Goal: Information Seeking & Learning: Learn about a topic

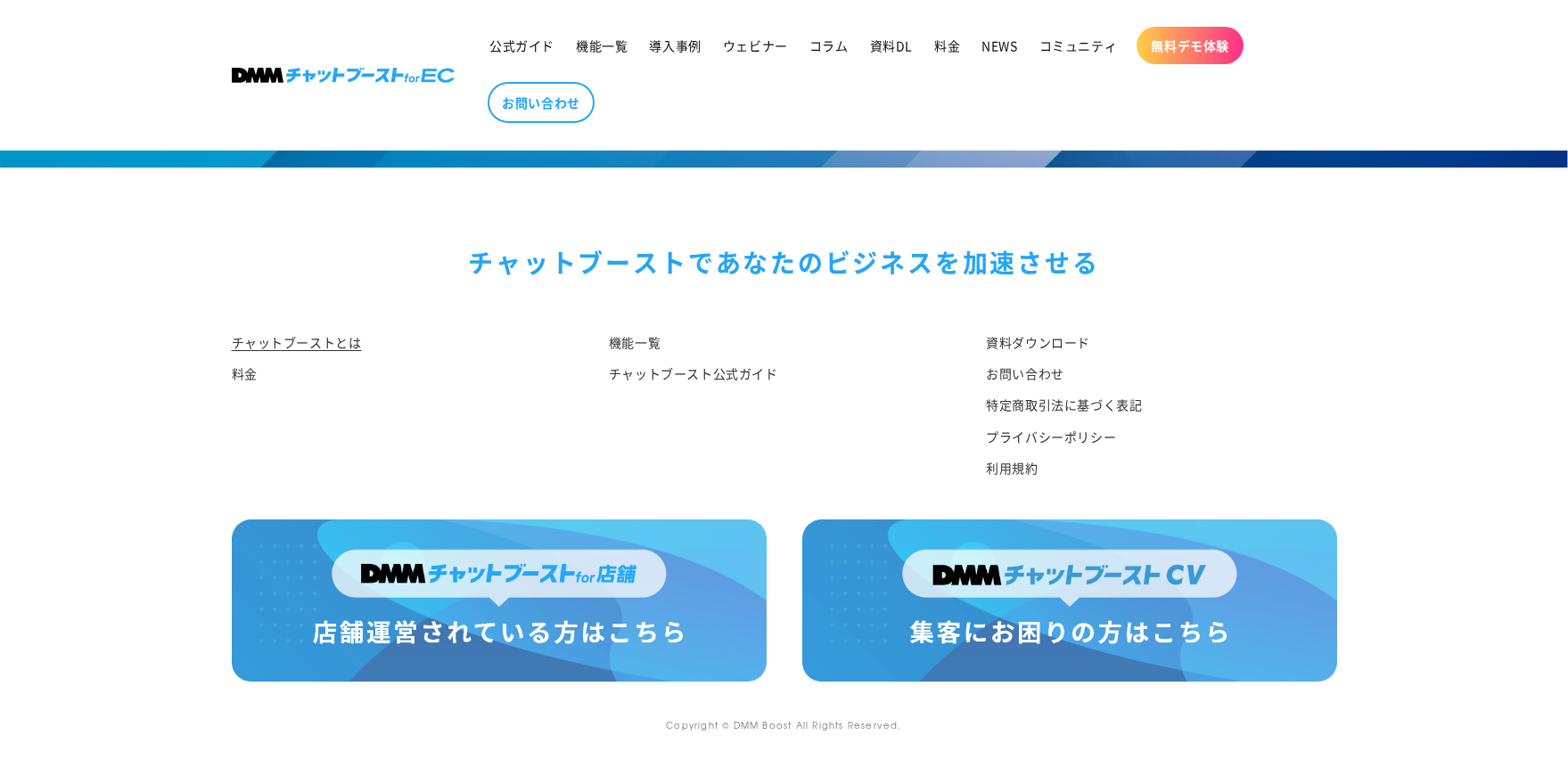
scroll to position [9321, 0]
click at [691, 370] on link "チャットブースト公式ガイド" at bounding box center [693, 374] width 169 height 31
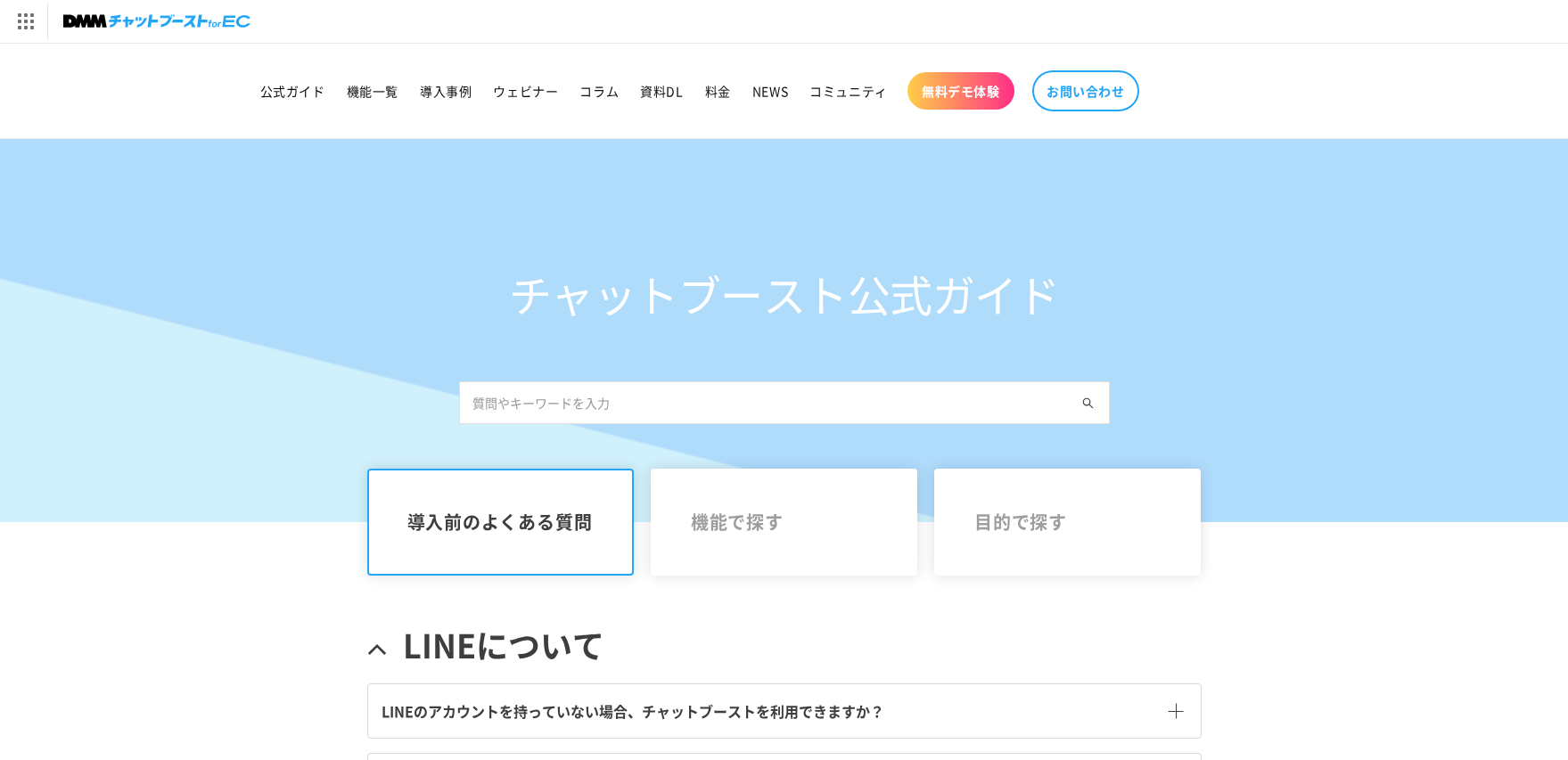
click at [178, 29] on img at bounding box center [157, 22] width 187 height 25
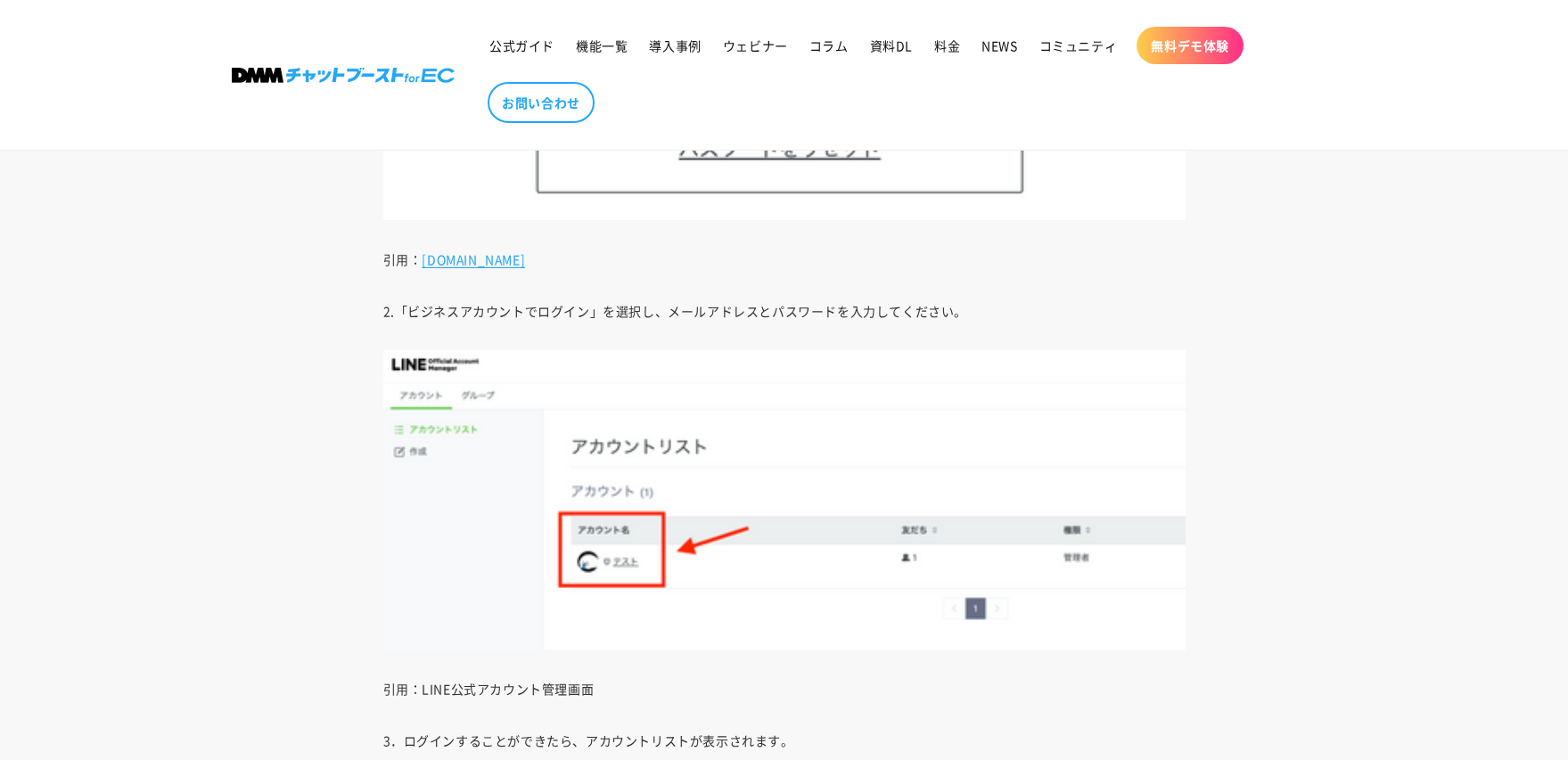
scroll to position [6179, 0]
